Goal: Information Seeking & Learning: Learn about a topic

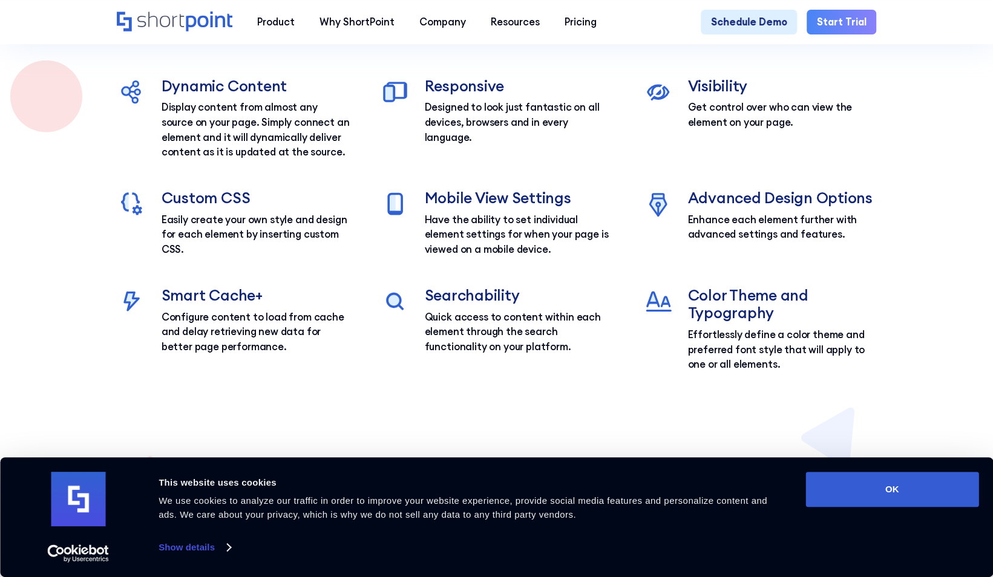
scroll to position [1997, 0]
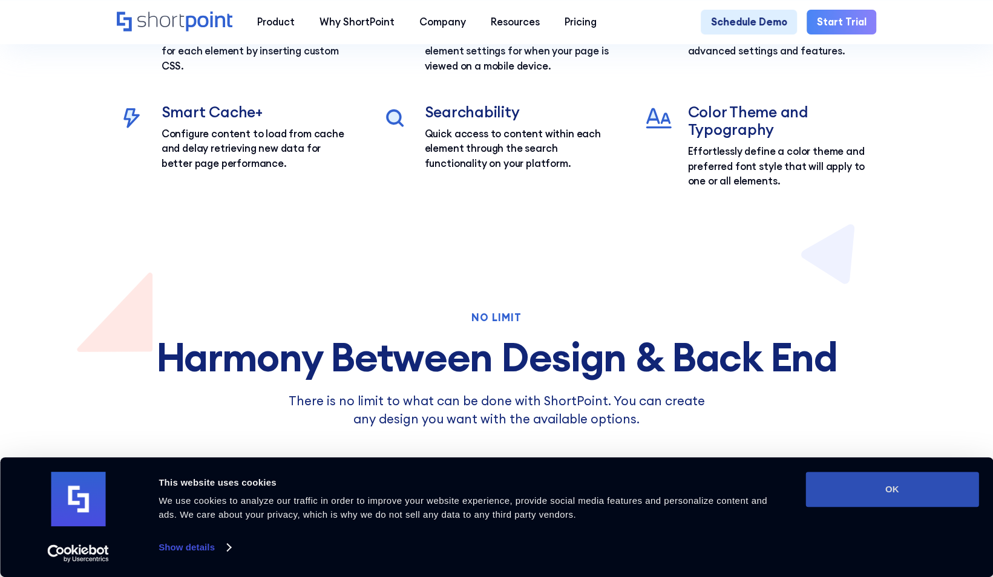
click at [871, 479] on button "OK" at bounding box center [891, 489] width 173 height 35
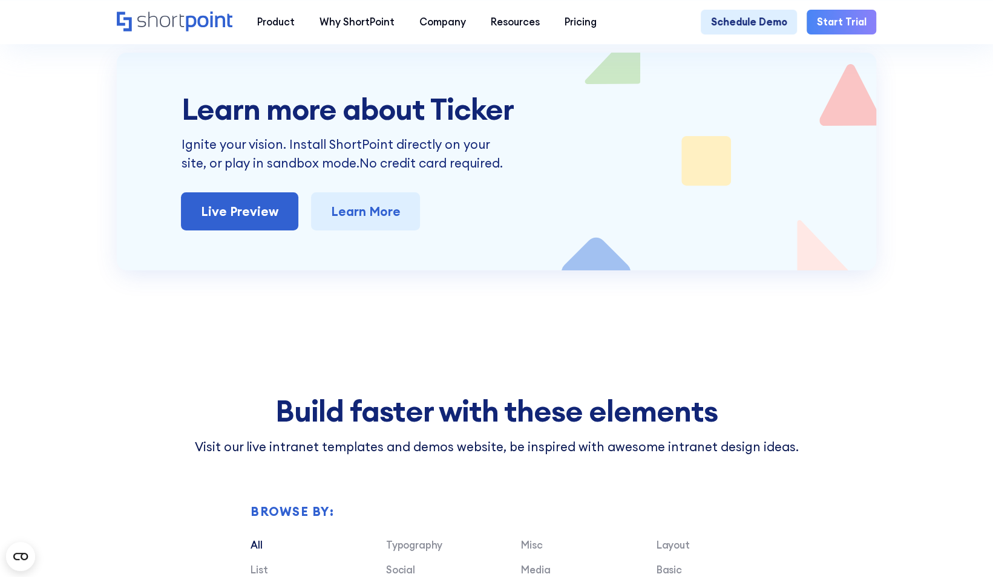
scroll to position [3146, 0]
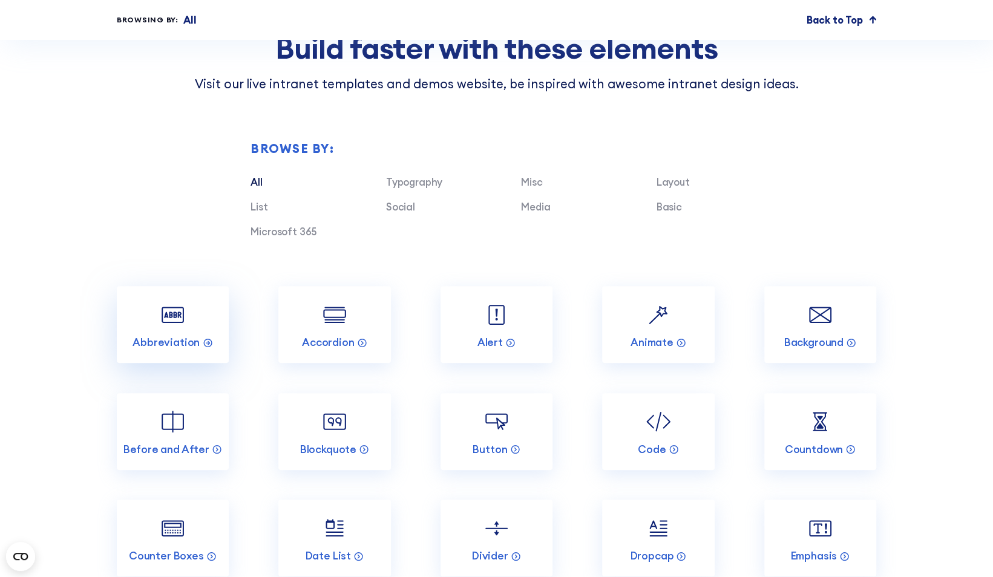
click at [166, 330] on img at bounding box center [173, 315] width 30 height 30
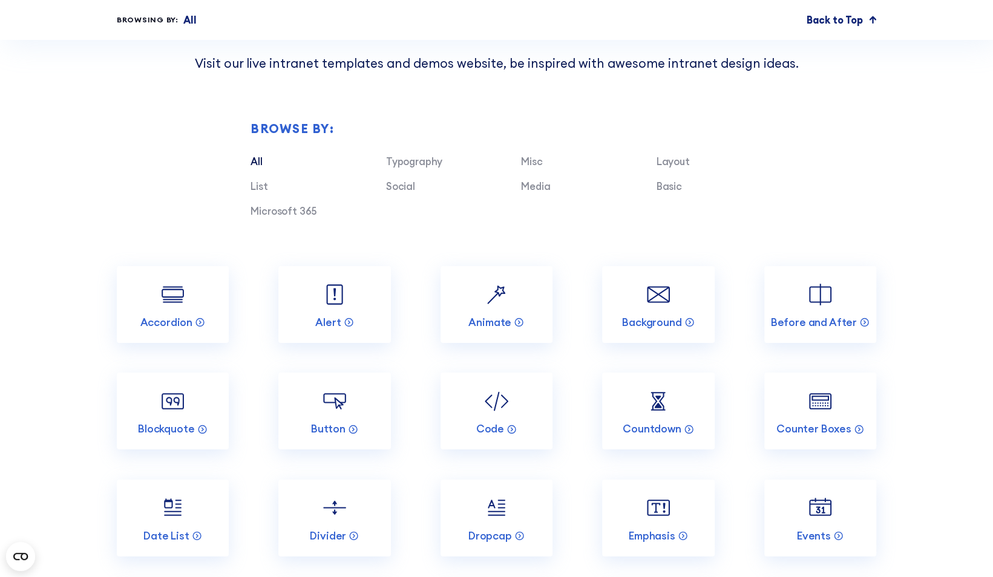
scroll to position [2662, 0]
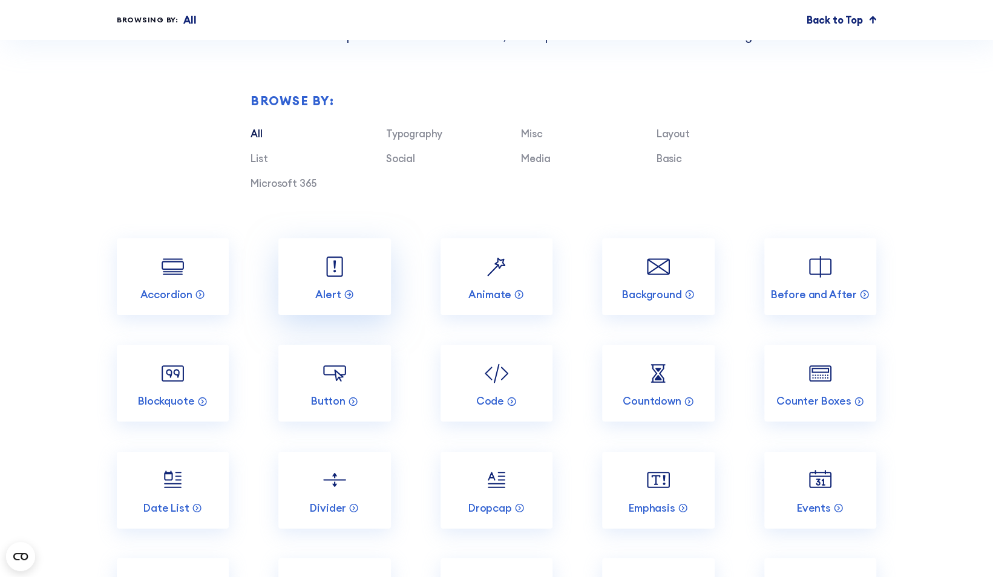
click at [338, 281] on img at bounding box center [334, 267] width 30 height 30
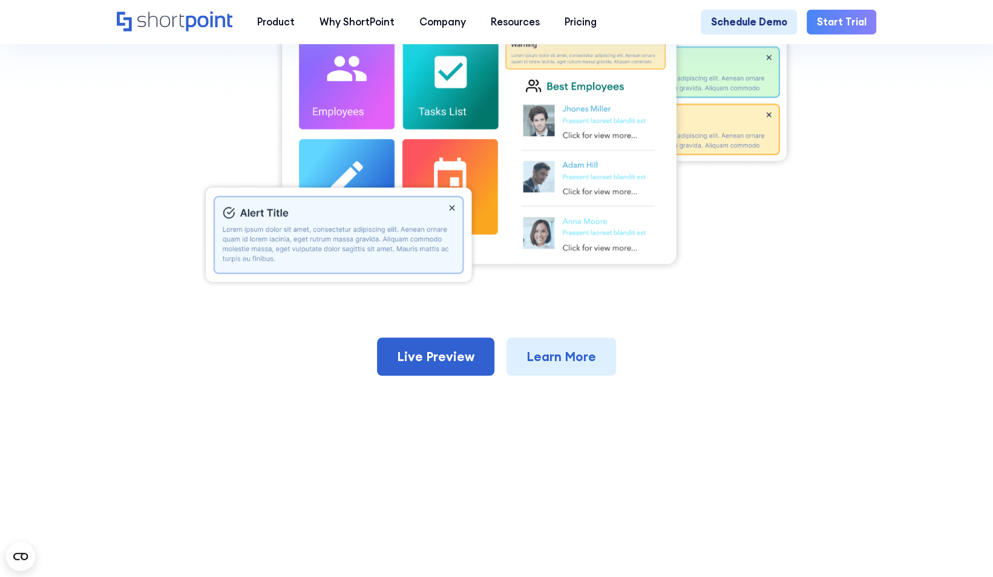
scroll to position [484, 0]
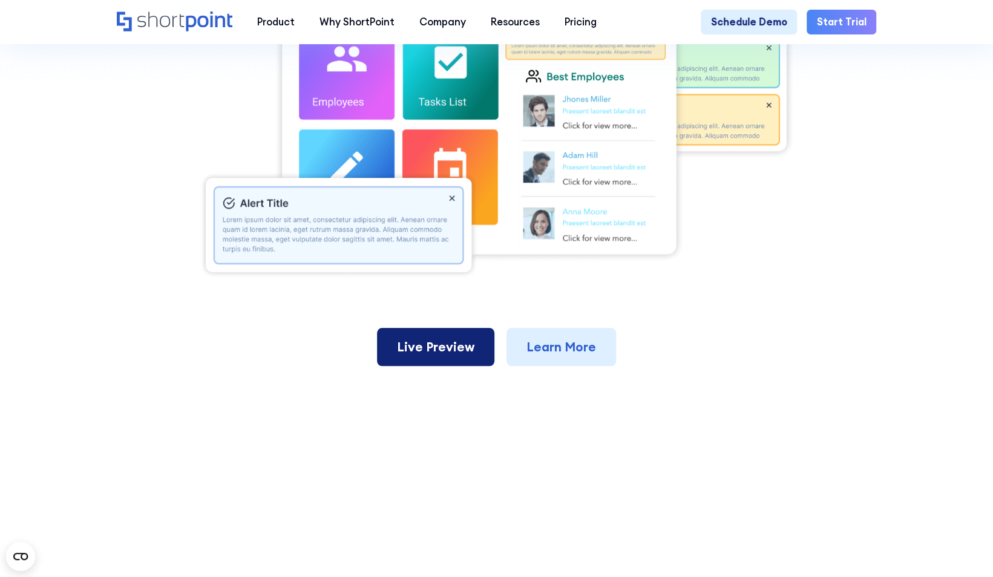
click at [409, 342] on link "Live Preview" at bounding box center [435, 347] width 117 height 39
